Goal: Task Accomplishment & Management: Manage account settings

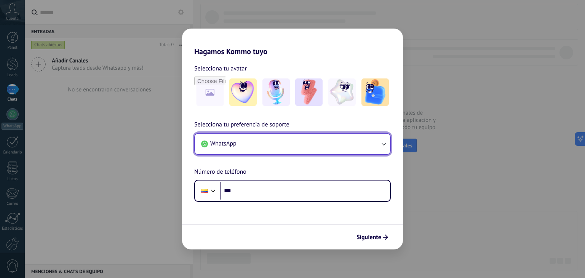
click at [317, 139] on button "WhatsApp" at bounding box center [292, 144] width 195 height 21
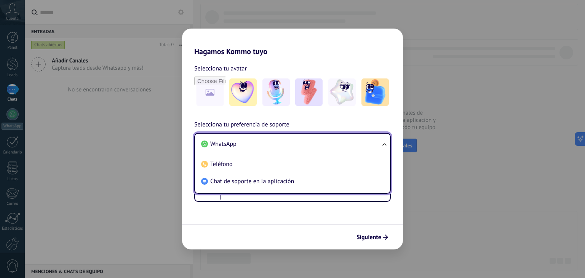
click at [217, 142] on span "WhatsApp" at bounding box center [223, 144] width 26 height 8
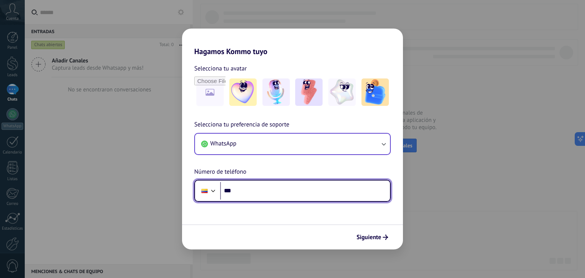
click at [244, 194] on input "***" at bounding box center [305, 191] width 170 height 18
click at [311, 188] on input "***" at bounding box center [305, 191] width 170 height 18
type input "**********"
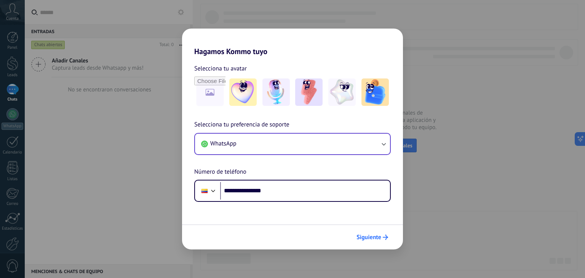
click at [377, 237] on span "Siguiente" at bounding box center [368, 237] width 25 height 5
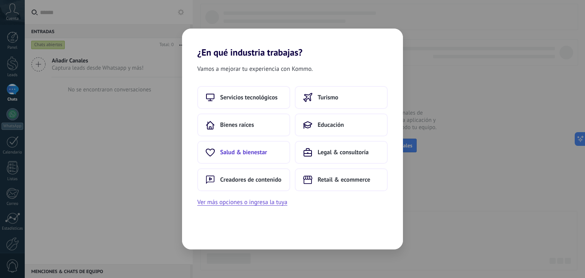
click at [270, 150] on button "Salud & bienestar" at bounding box center [243, 152] width 93 height 23
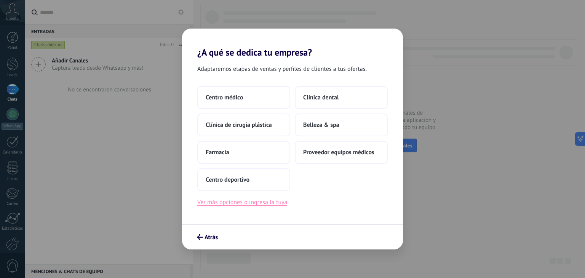
click at [229, 202] on button "Ver más opciones o ingresa la tuya" at bounding box center [242, 202] width 90 height 10
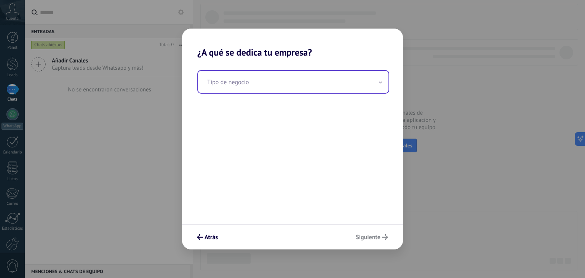
click at [244, 85] on input "text" at bounding box center [293, 82] width 190 height 22
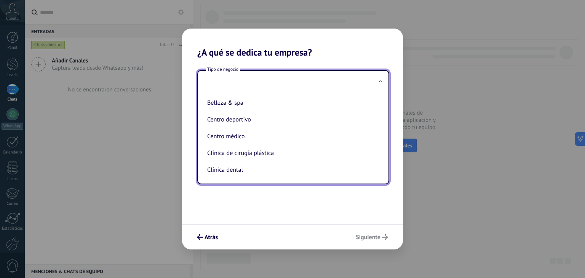
drag, startPoint x: 322, startPoint y: 217, endPoint x: 288, endPoint y: 217, distance: 34.3
click at [321, 217] on div "Tipo de negocio Belleza & spa Centro deportivo Centro médico Clínica de cirugía…" at bounding box center [292, 141] width 221 height 166
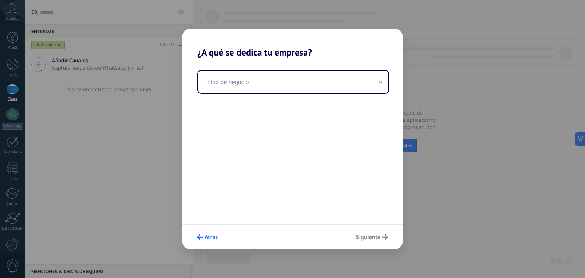
click at [214, 235] on span "Atrás" at bounding box center [211, 237] width 13 height 5
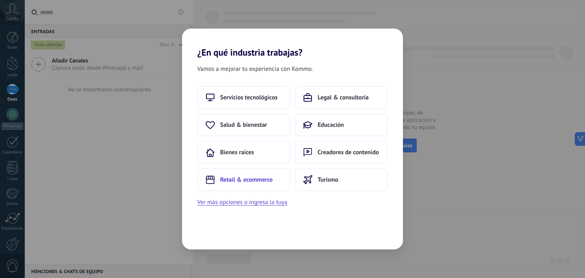
click at [250, 180] on span "Retail & ecommerce" at bounding box center [246, 180] width 53 height 8
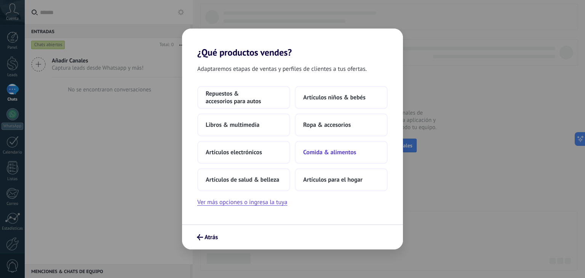
click at [317, 151] on span "Comida & alimentos" at bounding box center [329, 153] width 53 height 8
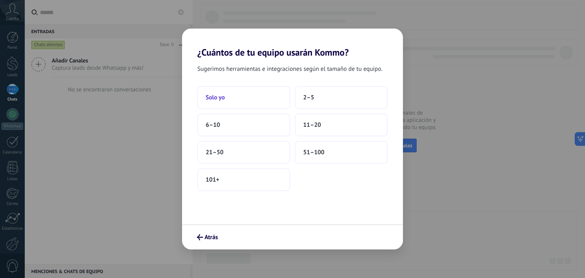
click at [233, 100] on button "Solo yo" at bounding box center [243, 97] width 93 height 23
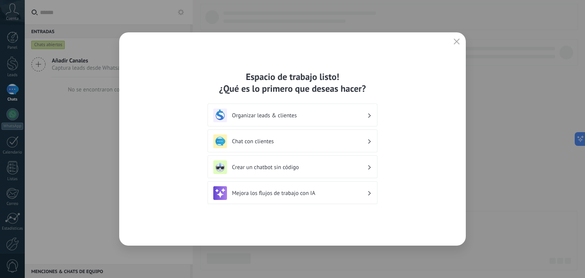
click at [361, 147] on div "Chat con clientes" at bounding box center [292, 141] width 158 height 14
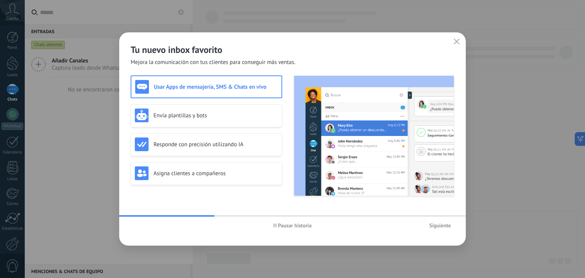
click at [439, 226] on span "Siguiente" at bounding box center [440, 225] width 22 height 5
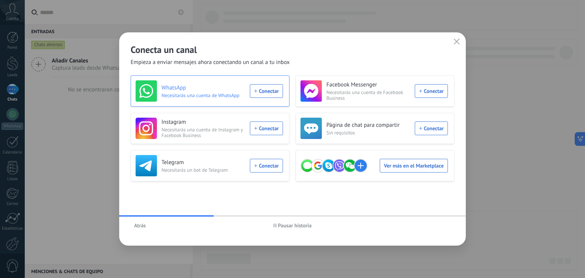
click at [264, 95] on div "WhatsApp Necesitarás una cuenta de WhatsApp Conectar" at bounding box center [209, 90] width 147 height 21
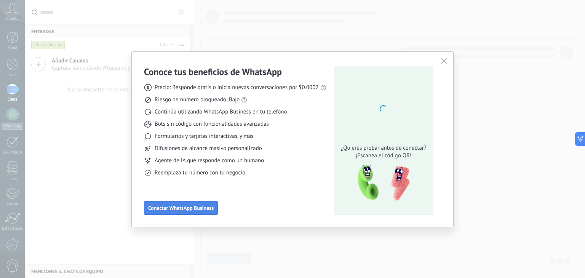
click at [184, 208] on span "Conectar WhatsApp Business" at bounding box center [181, 207] width 66 height 5
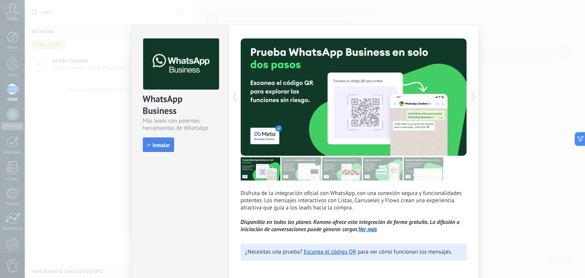
click at [153, 144] on span "Instalar" at bounding box center [161, 144] width 17 height 5
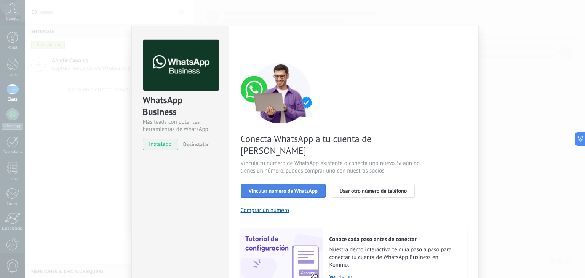
click at [294, 188] on span "Vincular número de WhatsApp" at bounding box center [283, 190] width 69 height 5
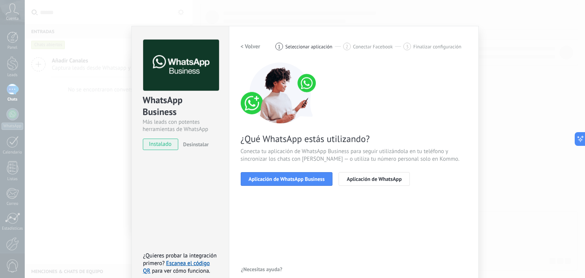
click at [294, 179] on span "Aplicación de WhatsApp Business" at bounding box center [287, 178] width 76 height 5
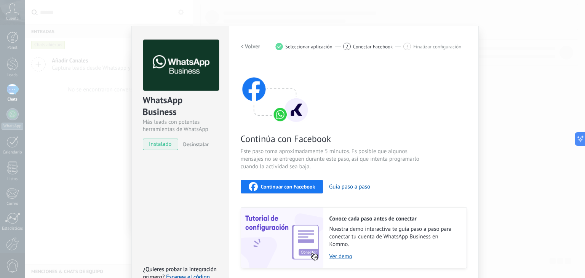
click at [299, 184] on span "Continuar con Facebook" at bounding box center [288, 186] width 54 height 5
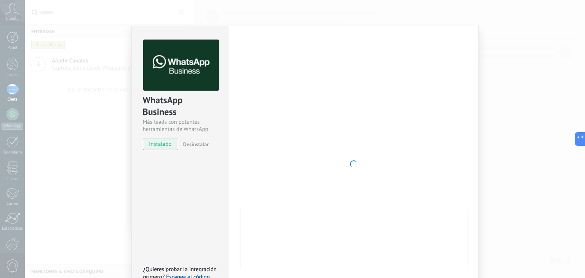
click at [163, 144] on span "instalado" at bounding box center [160, 144] width 35 height 11
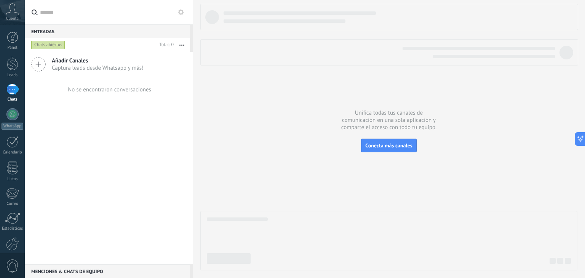
click at [233, 57] on div at bounding box center [378, 52] width 354 height 11
click at [62, 64] on span "Captura leads desde Whatsapp y más!" at bounding box center [98, 67] width 92 height 7
click at [81, 90] on div "No se encontraron conversaciones" at bounding box center [109, 89] width 83 height 7
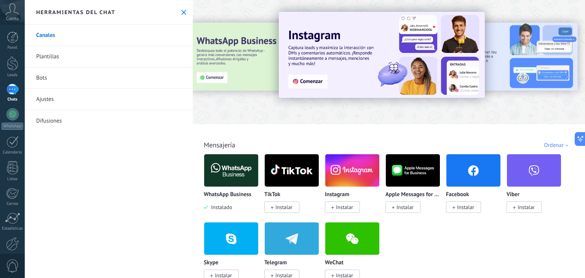
click at [358, 65] on img at bounding box center [382, 55] width 206 height 86
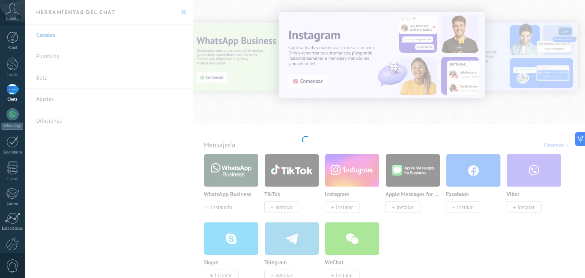
click at [214, 80] on div "Instagram Obtén leads de Instagram y mantente conectado sin salir de Kommo Inst…" at bounding box center [305, 139] width 560 height 278
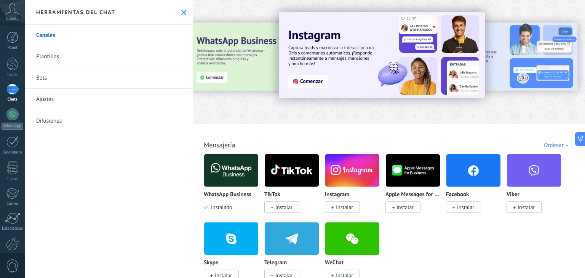
click at [183, 10] on icon at bounding box center [183, 12] width 5 height 5
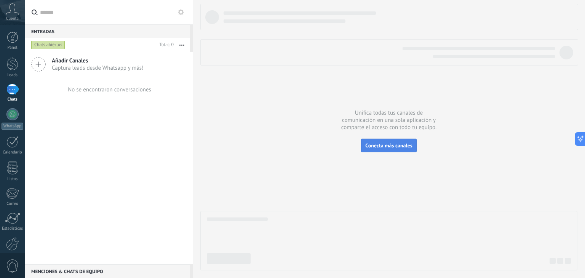
click at [405, 147] on span "Conecta más canales" at bounding box center [388, 145] width 47 height 7
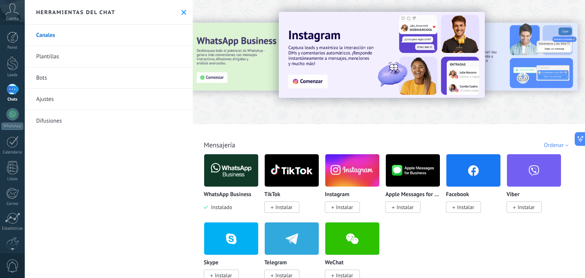
click at [333, 206] on span at bounding box center [332, 207] width 3 height 7
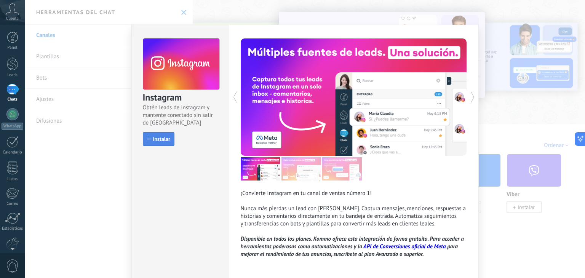
click at [155, 139] on span "Instalar" at bounding box center [161, 138] width 17 height 5
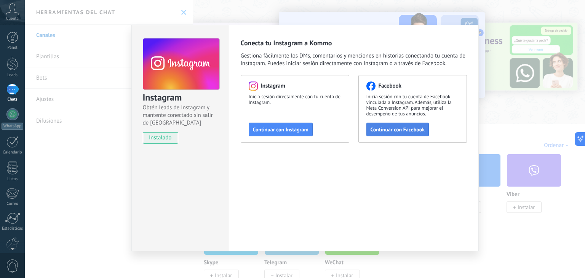
click at [394, 133] on button "Continuar con Facebook" at bounding box center [397, 130] width 63 height 14
click at [411, 127] on span "Continuar con Facebook" at bounding box center [398, 129] width 54 height 5
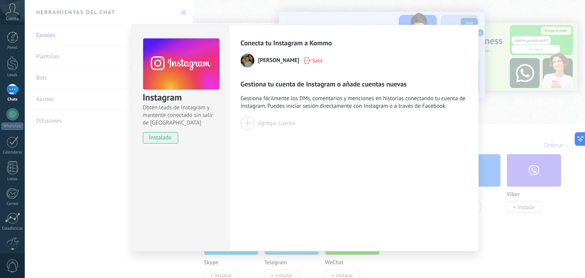
click at [495, 118] on div "Instagram Obtén leads de Instagram y mantente conectado sin salir de Kommo inst…" at bounding box center [305, 139] width 560 height 278
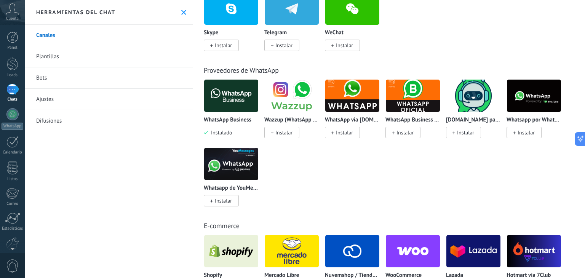
scroll to position [267, 0]
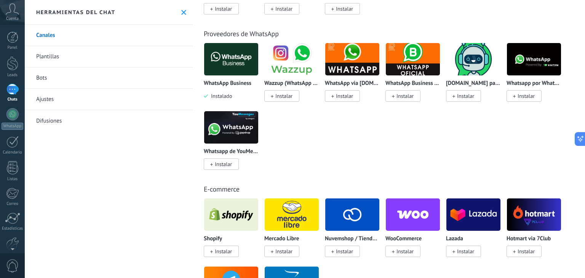
click at [223, 251] on span "Instalar" at bounding box center [223, 251] width 17 height 7
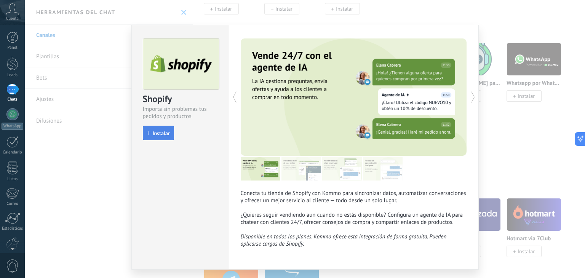
click at [163, 134] on span "Instalar" at bounding box center [161, 133] width 17 height 5
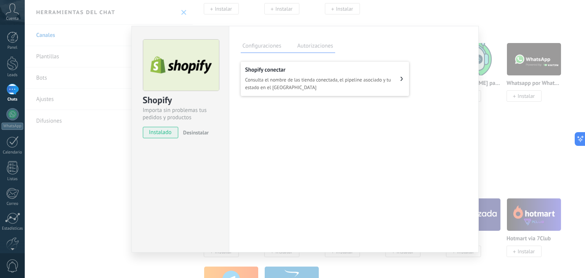
click at [396, 78] on span "Consulta el nombre de las tienda conectada, el pipeline asociado y tu estado en…" at bounding box center [322, 83] width 155 height 15
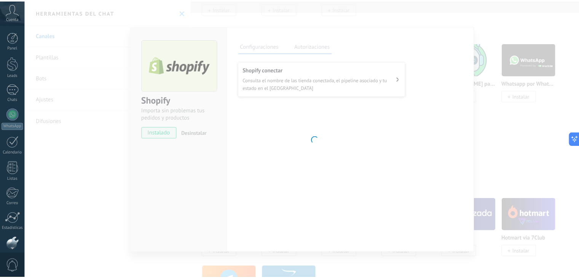
scroll to position [38, 0]
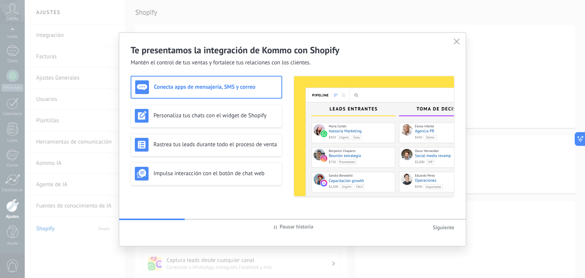
click at [440, 225] on span "Siguiente" at bounding box center [444, 227] width 22 height 7
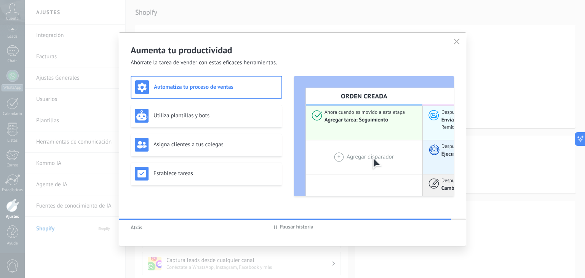
click at [187, 90] on h3 "Automatiza tu proceso de ventas" at bounding box center [216, 86] width 124 height 7
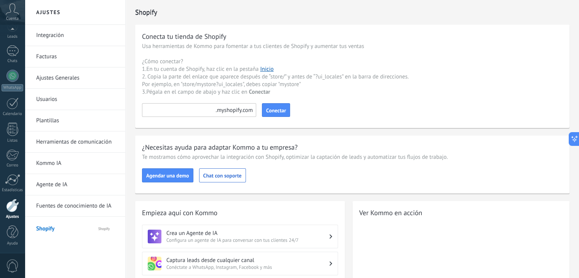
click at [204, 113] on input at bounding box center [199, 110] width 114 height 14
click at [391, 101] on div "Conecta tu tienda de Shopify Usa herramientas de Kommo para fomentar a tus clie…" at bounding box center [352, 76] width 435 height 103
click at [196, 110] on input at bounding box center [199, 110] width 114 height 14
paste input "********"
type input "********"
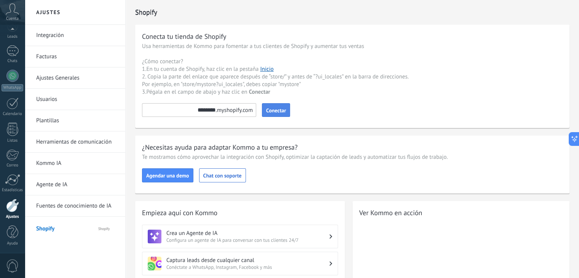
click at [268, 110] on span "Conectar" at bounding box center [276, 110] width 20 height 5
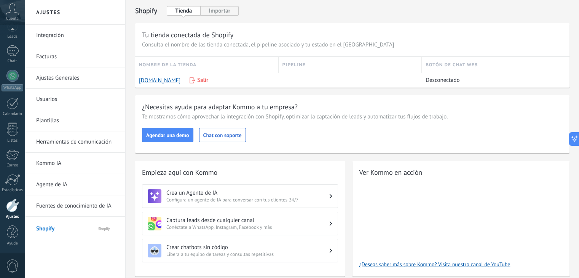
scroll to position [0, 0]
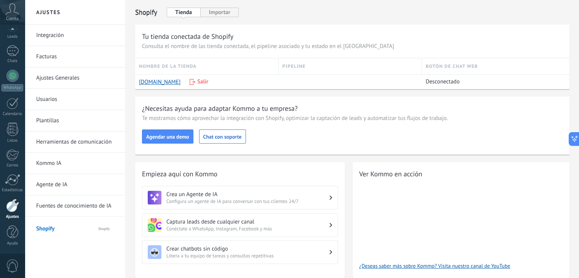
click at [41, 32] on link "Integración" at bounding box center [77, 35] width 82 height 21
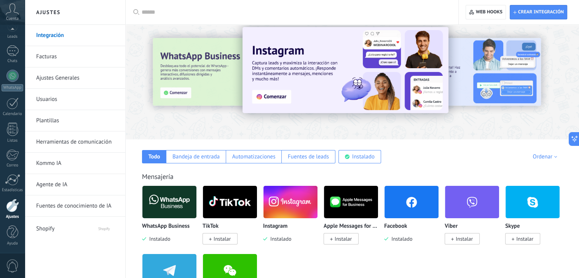
scroll to position [38, 0]
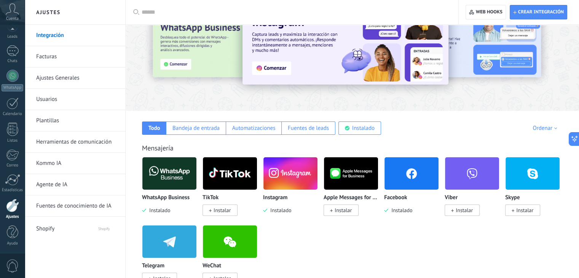
click at [220, 211] on span "Instalar" at bounding box center [222, 210] width 17 height 7
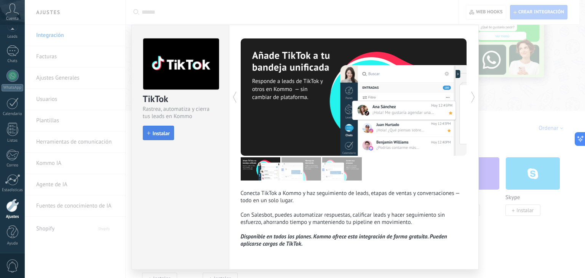
click at [165, 132] on span "Instalar" at bounding box center [161, 133] width 17 height 5
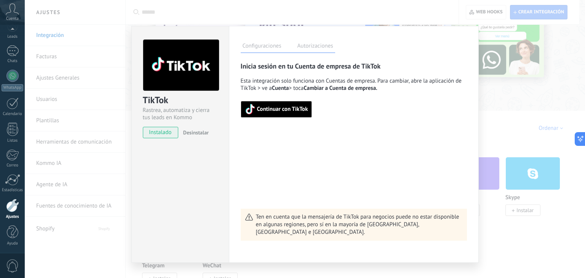
click at [256, 109] on span "Continuar con TikTok" at bounding box center [276, 109] width 63 height 11
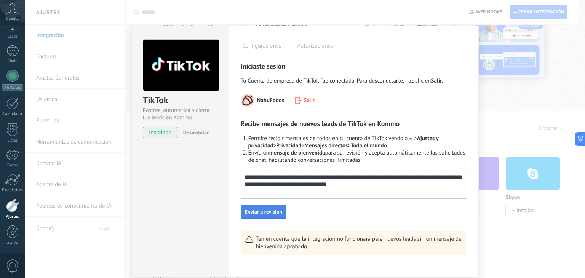
click at [264, 211] on span "Enviar a revisión" at bounding box center [263, 211] width 37 height 5
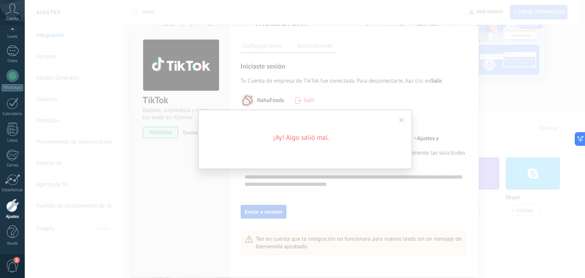
click at [400, 116] on span at bounding box center [401, 120] width 13 height 13
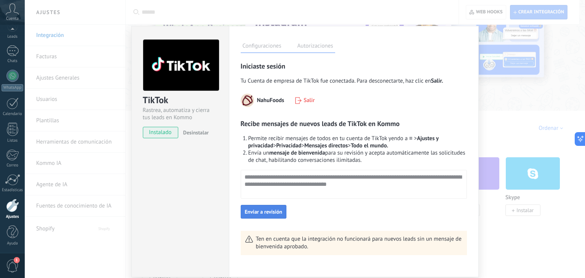
click at [264, 214] on span "Enviar a revisión" at bounding box center [263, 211] width 37 height 5
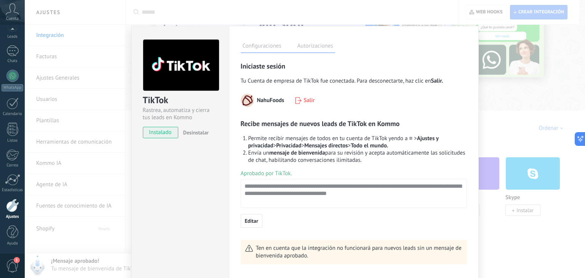
click at [195, 153] on div "TikTok Rastrea, automatiza y cierra tus leads en Kommo instalado Desinstalar" at bounding box center [180, 156] width 98 height 261
click at [92, 63] on div "TikTok Rastrea, automatiza y cierra tus leads en Kommo instalado Desinstalar Co…" at bounding box center [305, 139] width 560 height 278
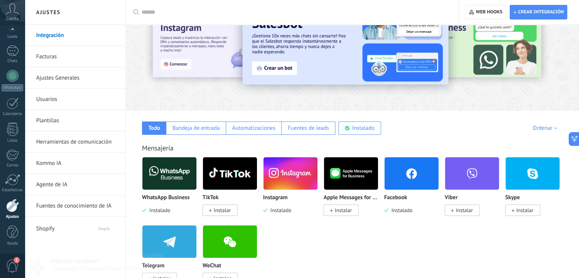
click at [92, 63] on link "Facturas" at bounding box center [77, 56] width 82 height 21
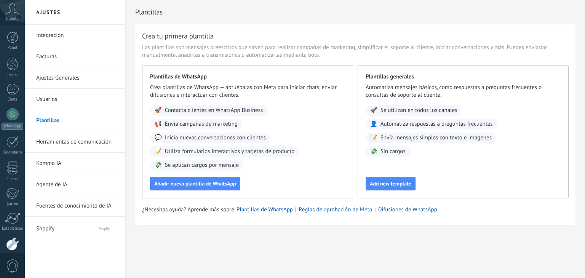
click at [61, 120] on link "Plantillas" at bounding box center [77, 120] width 82 height 21
click at [55, 98] on link "Usuarios" at bounding box center [77, 99] width 82 height 21
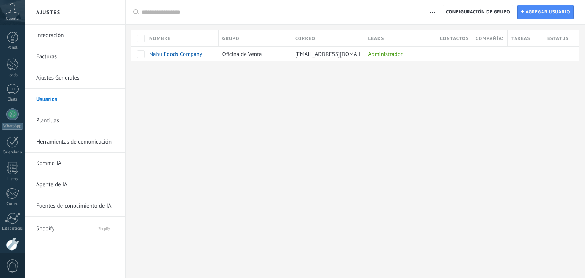
click at [46, 118] on link "Plantillas" at bounding box center [77, 120] width 82 height 21
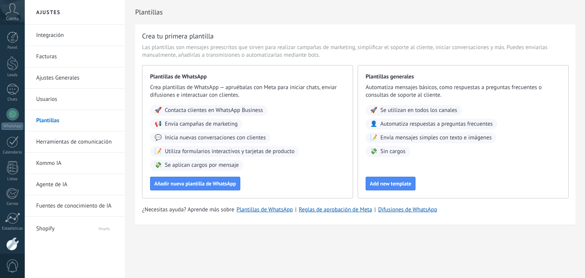
click at [46, 140] on link "Herramientas de comunicación" at bounding box center [77, 141] width 82 height 21
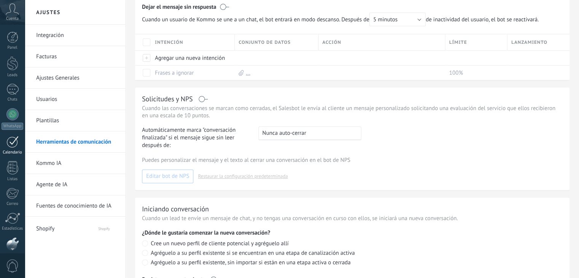
scroll to position [38, 0]
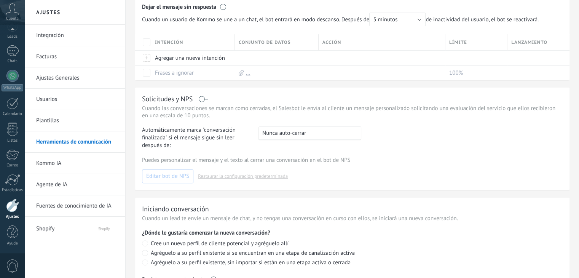
click at [53, 159] on link "Kommo IA" at bounding box center [77, 163] width 82 height 21
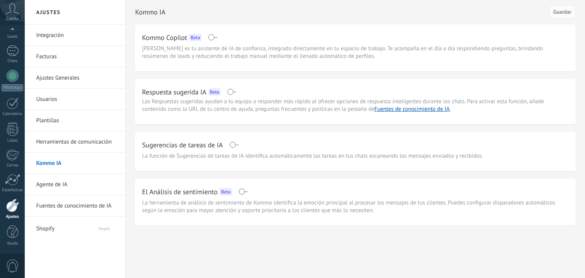
click at [50, 190] on link "Agente de IA" at bounding box center [77, 184] width 82 height 21
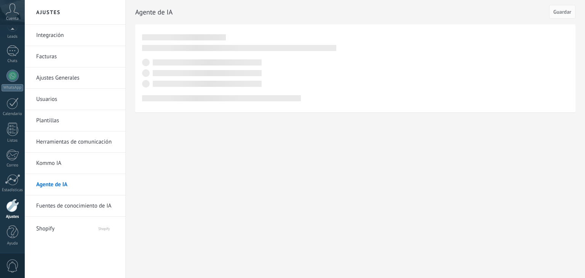
click at [54, 230] on span "Shopify" at bounding box center [59, 227] width 47 height 18
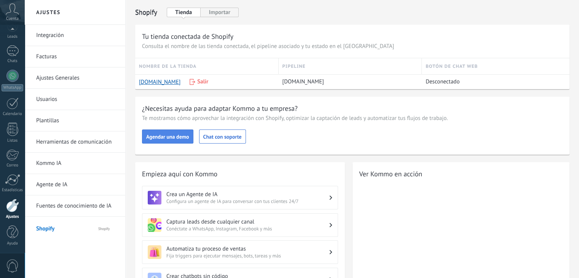
click at [174, 137] on span "Agendar una demo" at bounding box center [167, 136] width 43 height 5
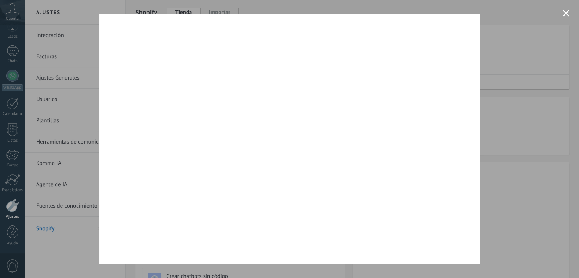
click at [563, 13] on button "Close modal" at bounding box center [566, 13] width 7 height 7
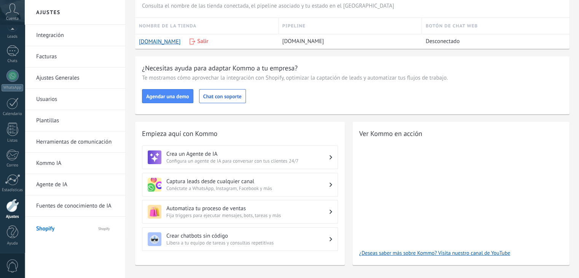
scroll to position [51, 0]
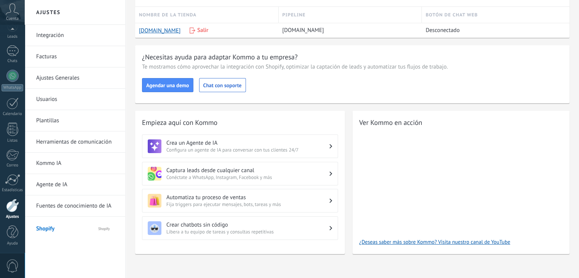
click at [183, 174] on span "Conéctate a WhatsApp, Instagram, Facebook y más" at bounding box center [247, 177] width 163 height 6
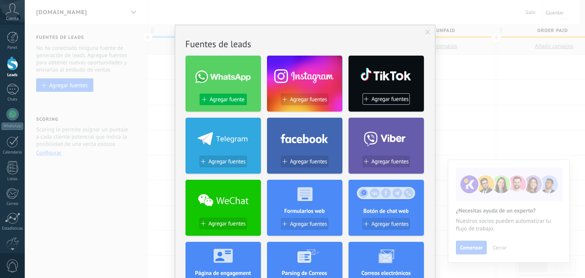
click at [227, 97] on span "Agregar fuente" at bounding box center [226, 99] width 35 height 6
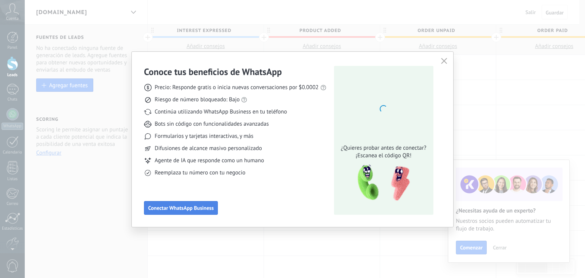
click at [165, 206] on span "Conectar WhatsApp Business" at bounding box center [181, 207] width 66 height 5
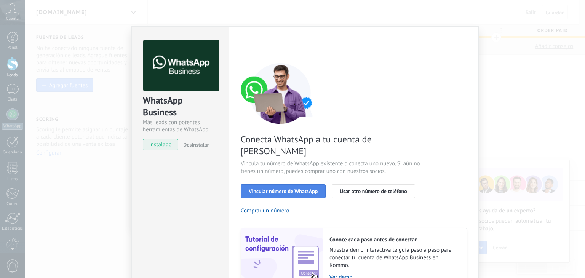
click at [297, 189] on span "Vincular número de WhatsApp" at bounding box center [283, 191] width 69 height 5
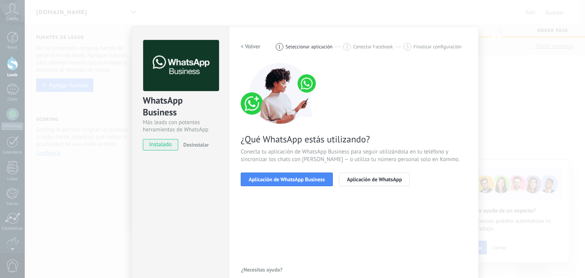
click at [297, 177] on span "Aplicación de WhatsApp Business" at bounding box center [287, 179] width 76 height 5
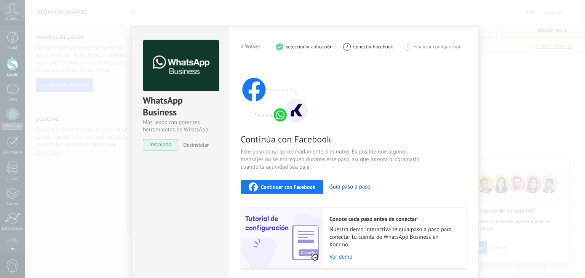
click at [294, 187] on span "Continuar con Facebook" at bounding box center [288, 186] width 54 height 5
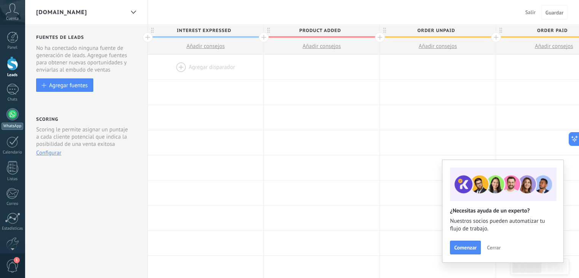
click at [14, 115] on div at bounding box center [12, 114] width 12 height 12
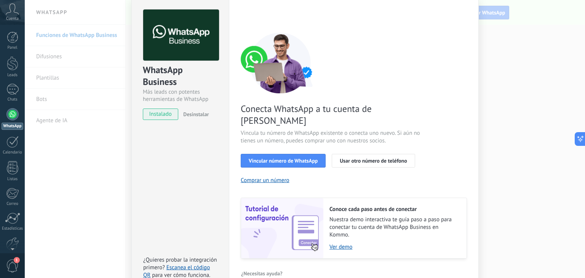
scroll to position [33, 0]
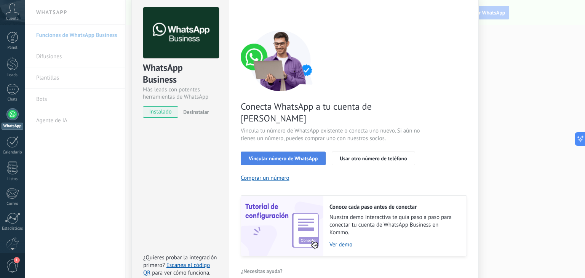
click at [285, 156] on span "Vincular número de WhatsApp" at bounding box center [283, 158] width 69 height 5
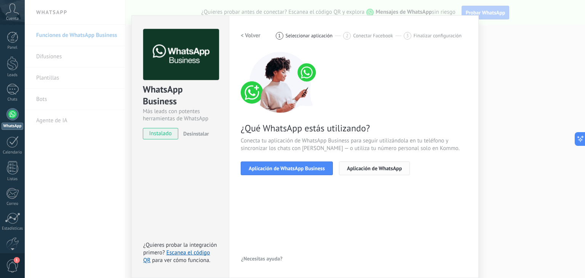
scroll to position [11, 0]
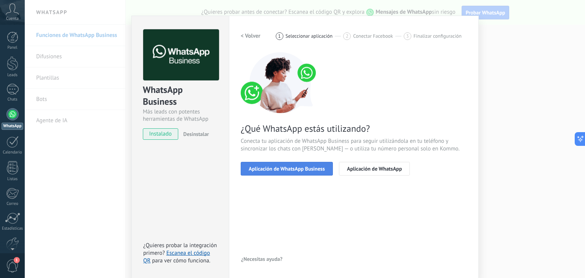
click at [289, 169] on span "Aplicación de WhatsApp Business" at bounding box center [287, 168] width 76 height 5
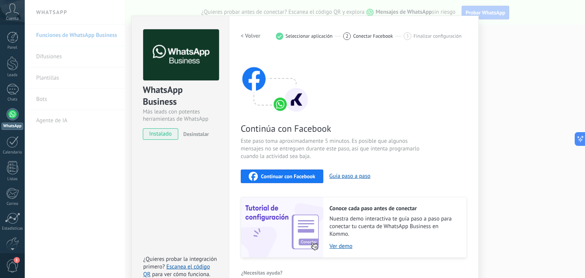
click at [304, 176] on span "Continuar con Facebook" at bounding box center [288, 176] width 54 height 5
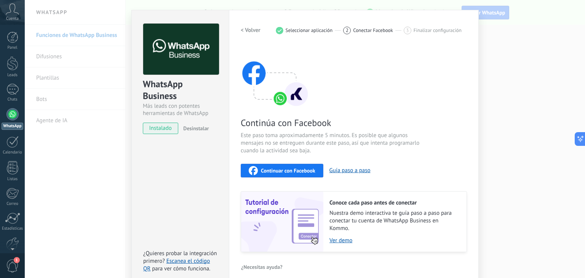
scroll to position [24, 0]
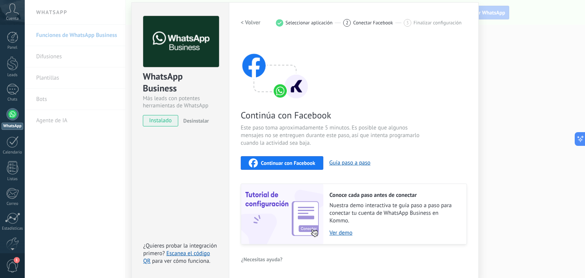
click at [198, 136] on div "WhatsApp Business Más leads con potentes herramientas de WhatsApp instalado Des…" at bounding box center [180, 140] width 98 height 277
click at [507, 46] on div "WhatsApp Business Más leads con potentes herramientas de WhatsApp instalado Des…" at bounding box center [305, 139] width 560 height 278
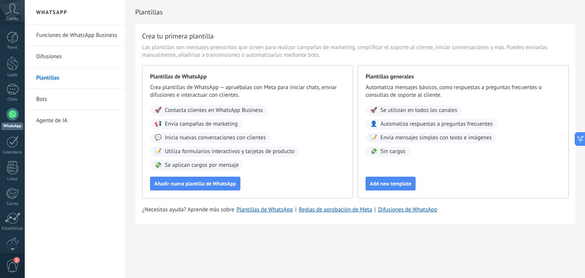
click at [211, 110] on span "Contacta clientes en WhatsApp Business" at bounding box center [214, 111] width 98 height 8
click at [258, 208] on link "Plantillas de WhatsApp" at bounding box center [265, 209] width 56 height 7
click at [185, 112] on span "Contacta clientes en WhatsApp Business" at bounding box center [214, 111] width 98 height 8
click at [321, 116] on div "🚀 Contacta clientes en WhatsApp Business 📢 Envía campañas de marketing 💬 Inicia…" at bounding box center [247, 138] width 195 height 66
click at [174, 185] on span "Añadir nueva plantilla de WhatsApp" at bounding box center [195, 183] width 82 height 5
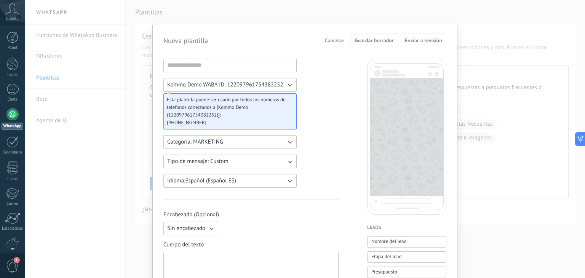
click at [112, 82] on div "Nueva plantilla Cancelar Guardar borrador Enviar a revisión Kommo Demo WABA ID:…" at bounding box center [305, 139] width 560 height 278
